Goal: Navigation & Orientation: Find specific page/section

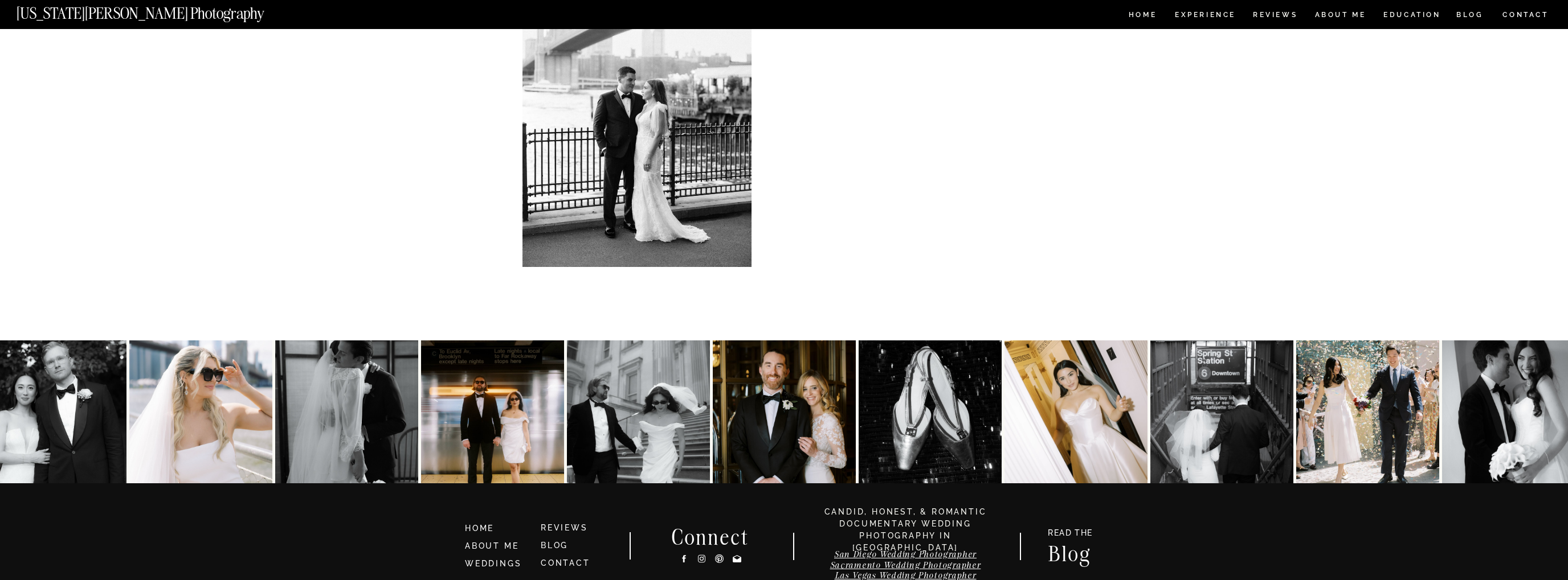
scroll to position [5756, 0]
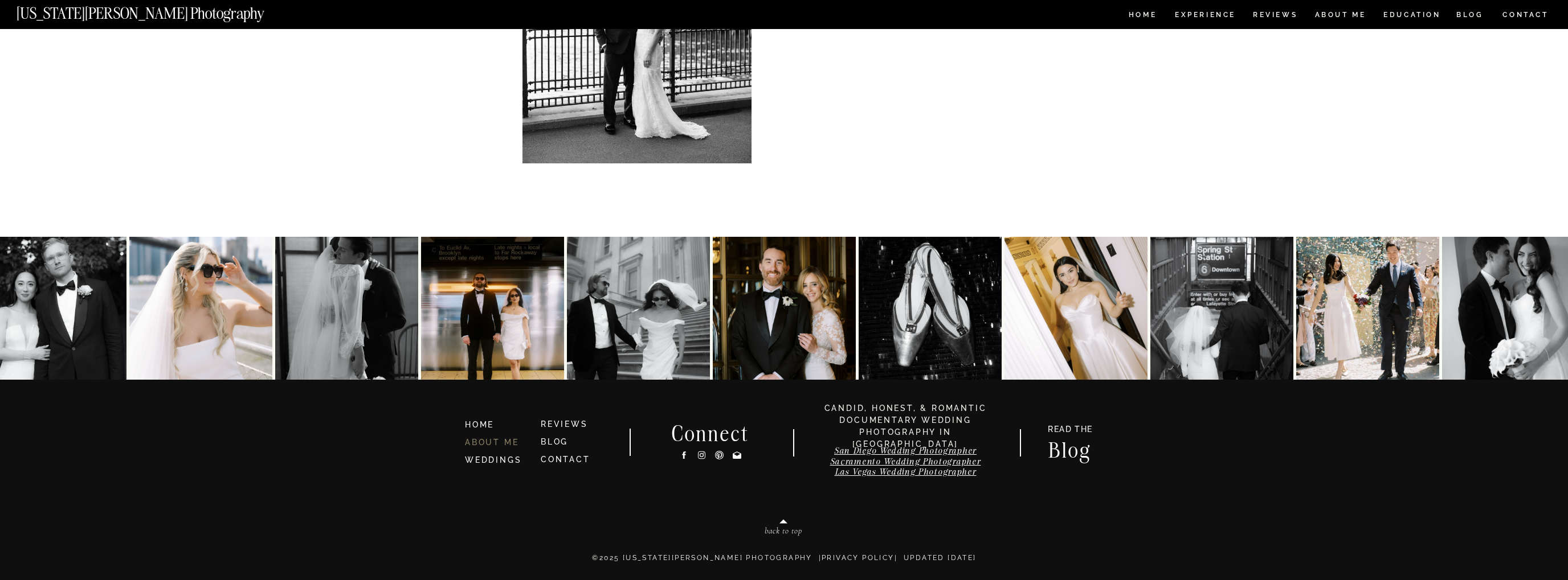
click at [496, 443] on link "ABOUT ME" at bounding box center [491, 442] width 53 height 9
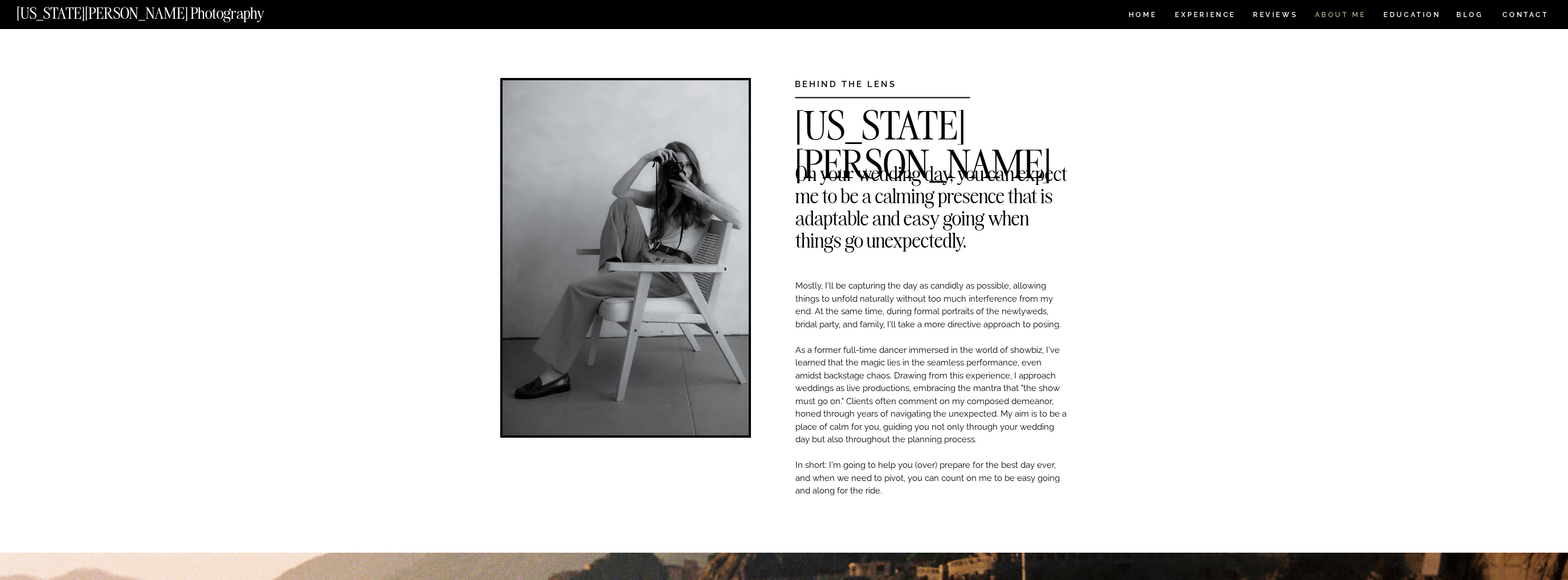
click at [1343, 16] on nav "ABOUT ME" at bounding box center [1340, 16] width 52 height 10
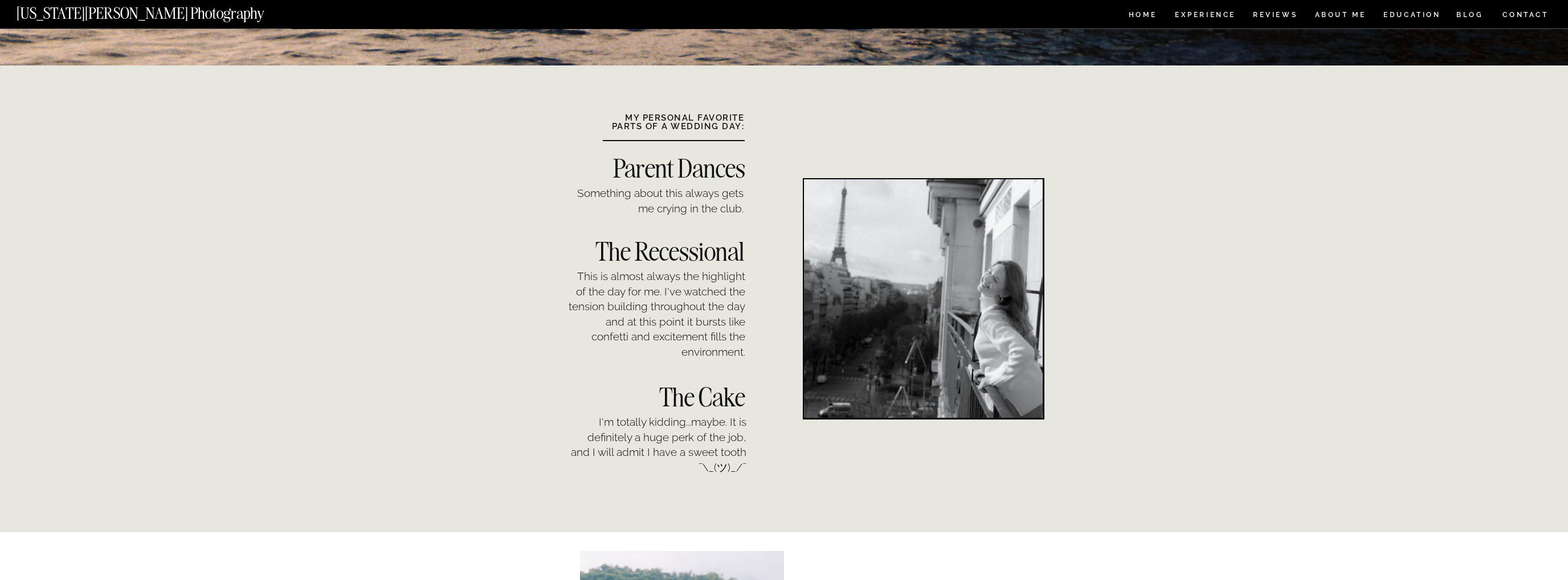
scroll to position [841, 0]
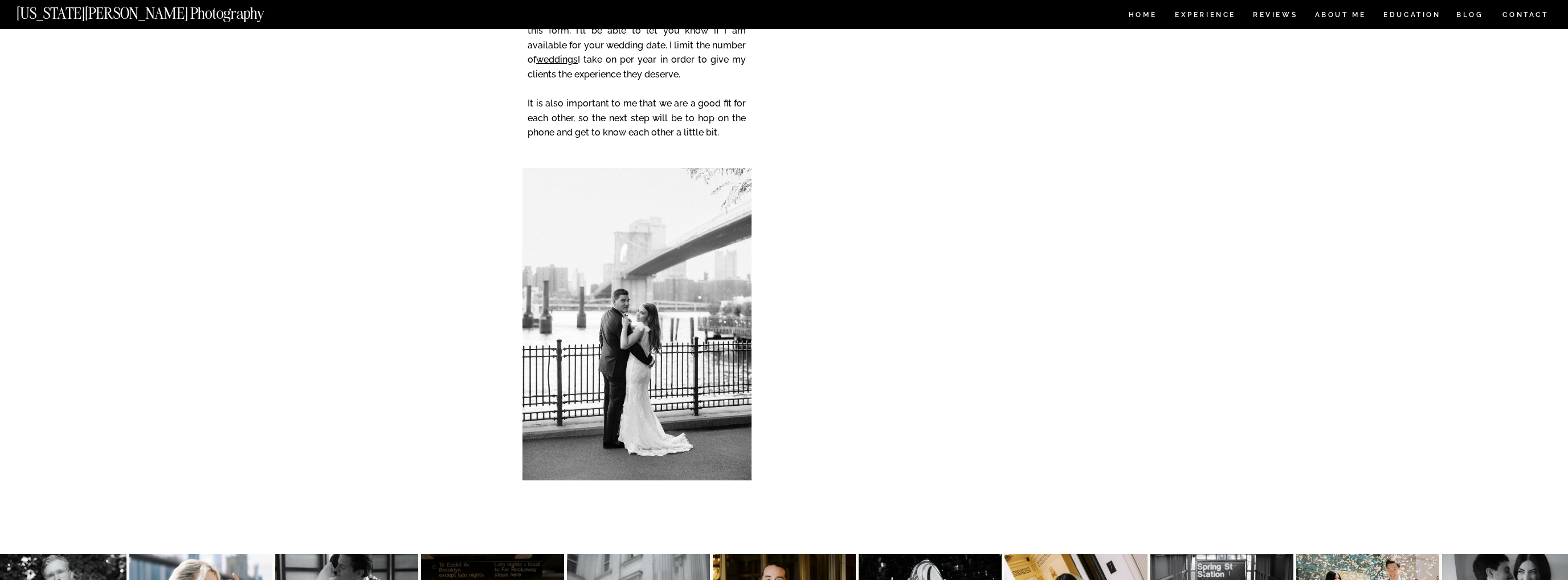
scroll to position [2361, 0]
